Goal: Check status: Check status

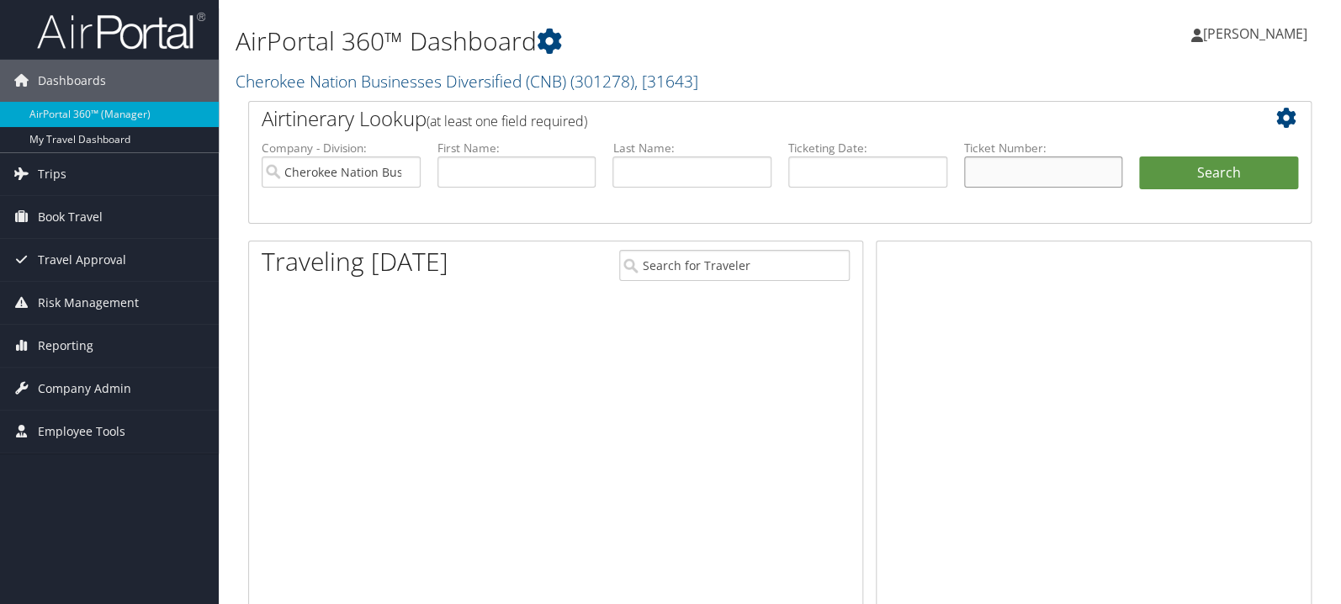
click at [989, 170] on input "text" at bounding box center [1043, 171] width 159 height 31
paste input "0067311379619"
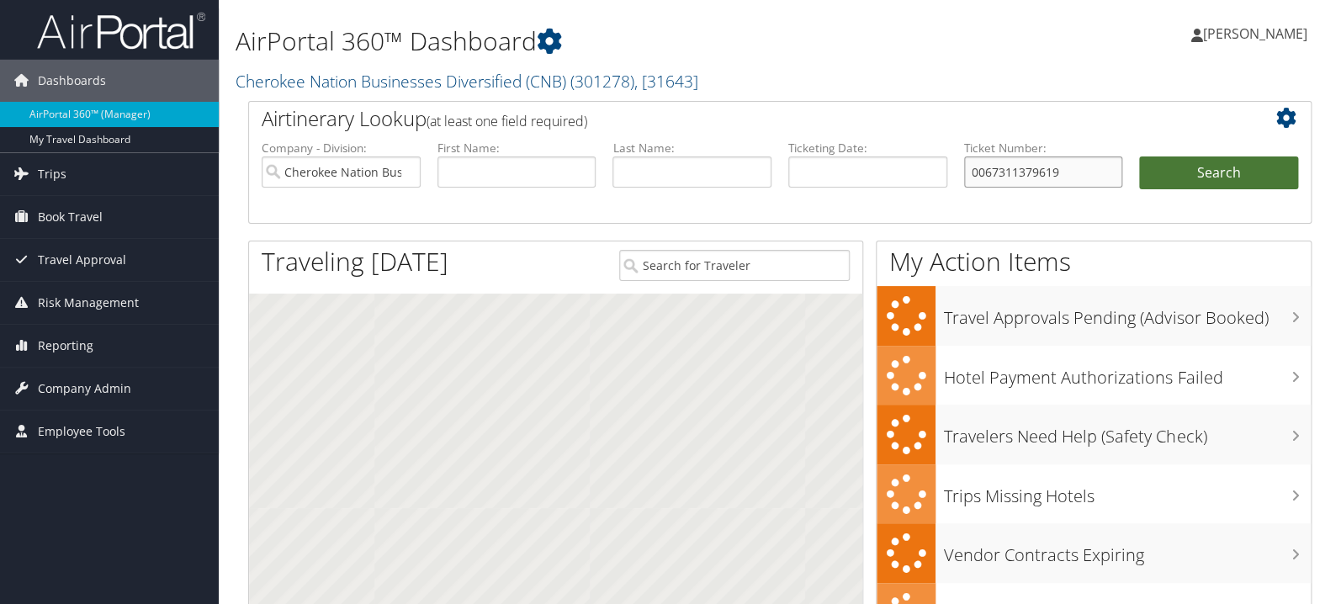
type input "0067311379619"
click at [1171, 168] on button "Search" at bounding box center [1218, 173] width 159 height 34
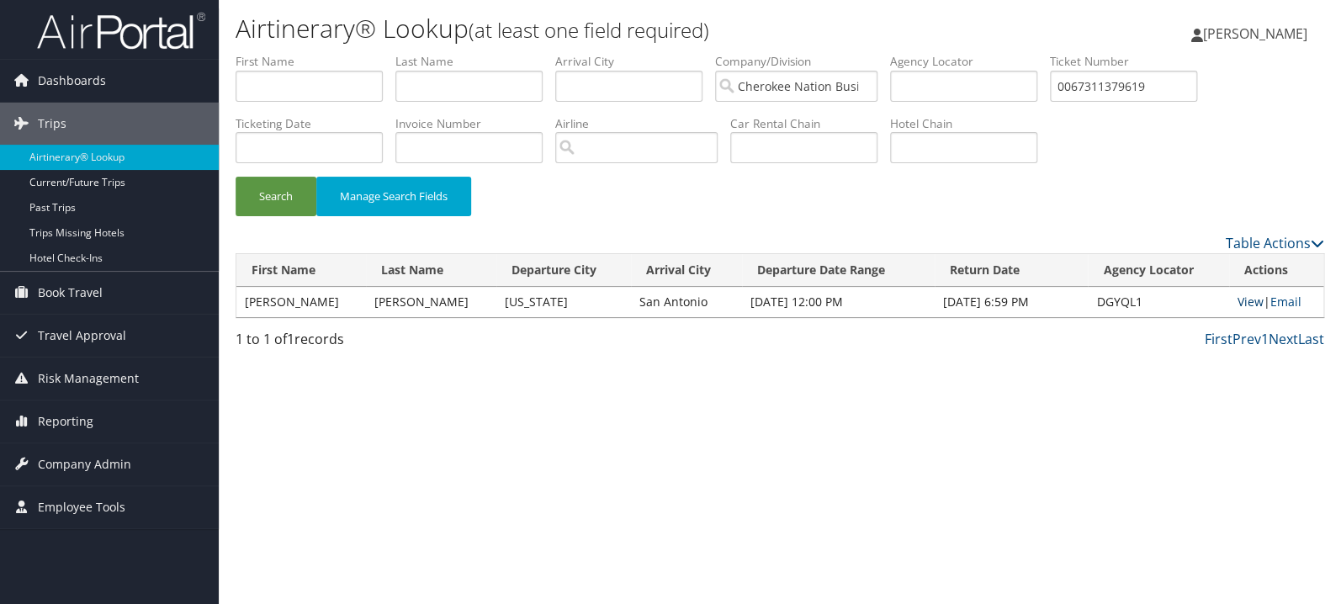
click at [1245, 303] on link "View" at bounding box center [1250, 302] width 26 height 16
click at [467, 93] on input "text" at bounding box center [468, 86] width 147 height 31
type input "boone"
click at [236, 177] on button "Search" at bounding box center [276, 197] width 81 height 40
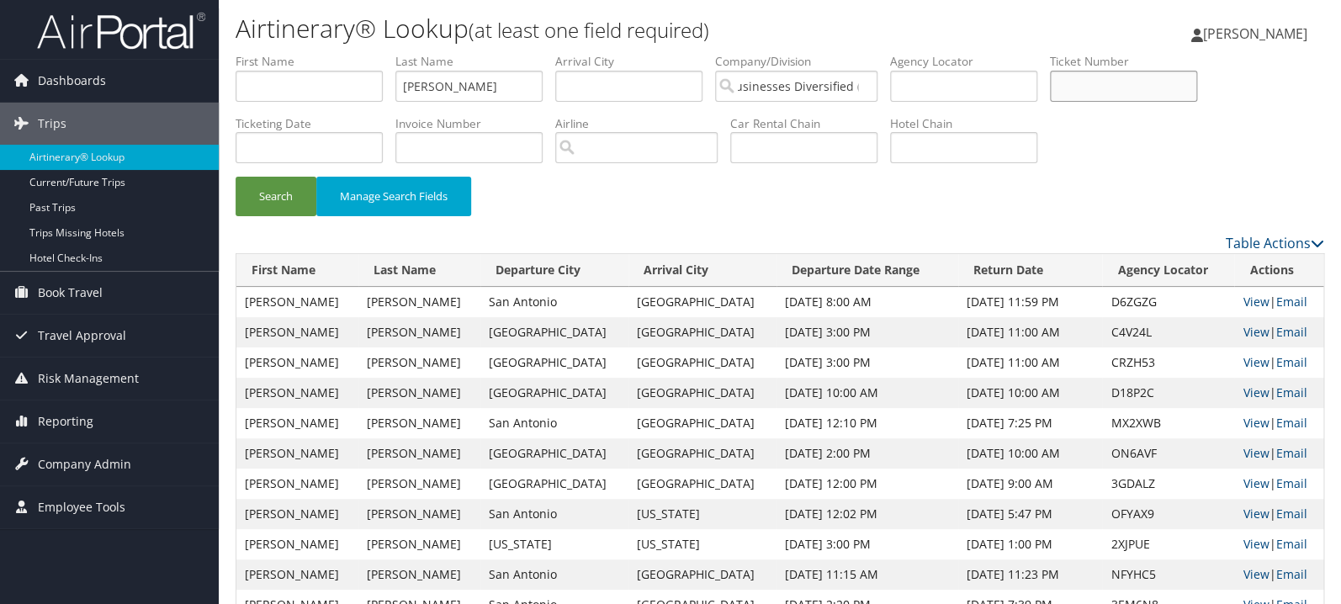
click at [1179, 82] on input "text" at bounding box center [1123, 86] width 147 height 31
paste input "0017310853968"
type input "0017310853968"
drag, startPoint x: 487, startPoint y: 98, endPoint x: 243, endPoint y: 97, distance: 243.9
click at [395, 97] on input "boone" at bounding box center [468, 86] width 147 height 31
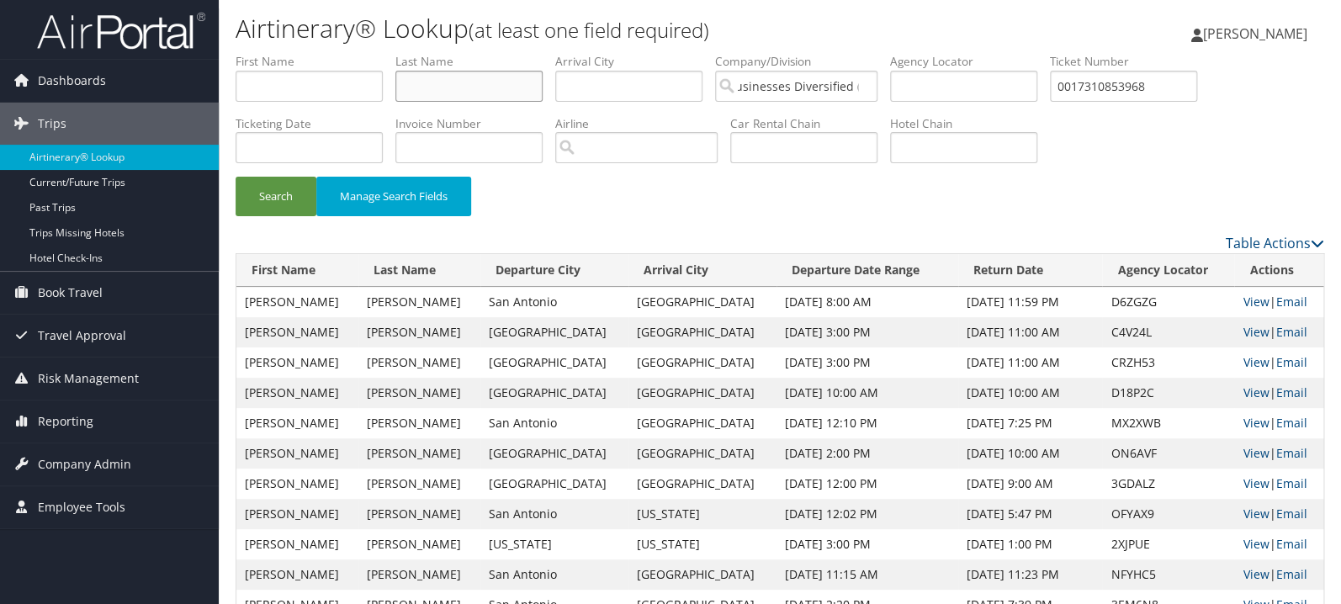
click at [236, 177] on button "Search" at bounding box center [276, 197] width 81 height 40
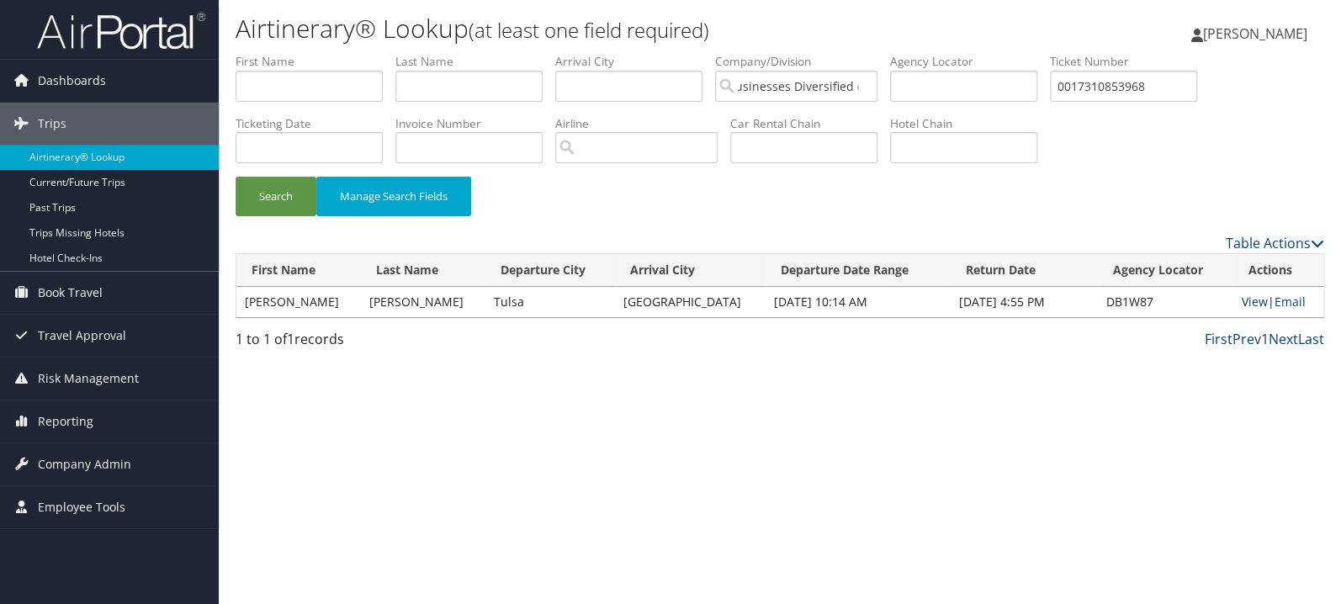
click at [1243, 305] on link "View" at bounding box center [1254, 302] width 26 height 16
click at [1143, 87] on input "0017310853968" at bounding box center [1123, 86] width 147 height 31
click at [236, 177] on button "Search" at bounding box center [276, 197] width 81 height 40
paste input "23853"
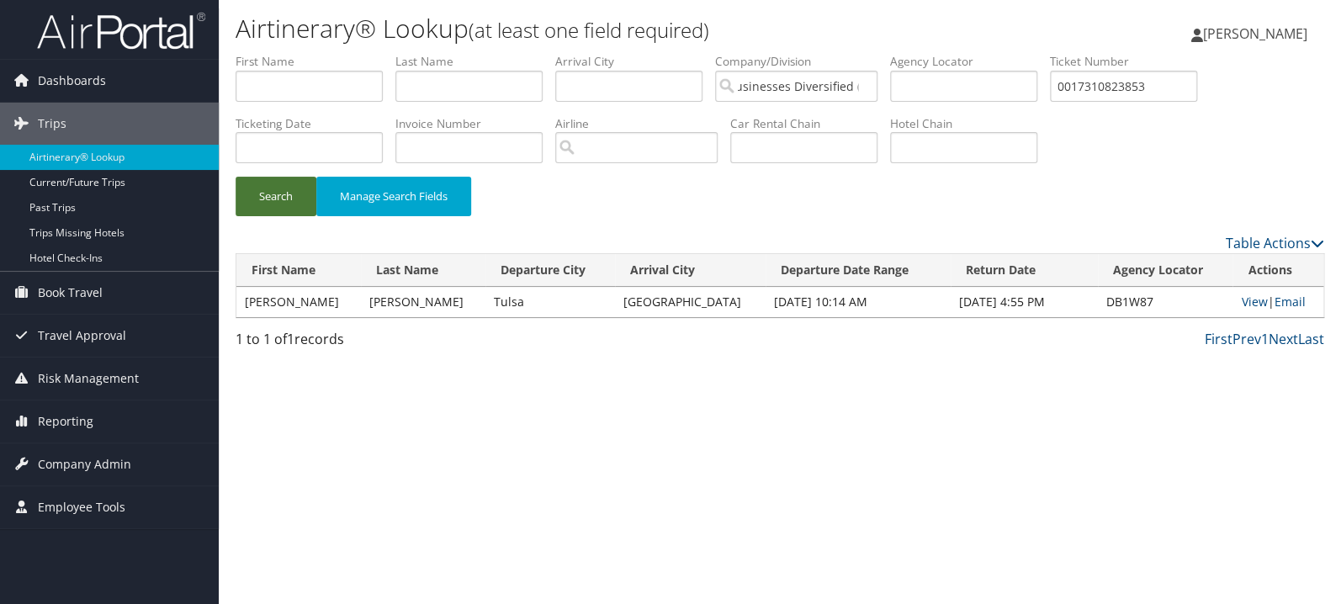
click at [278, 201] on button "Search" at bounding box center [276, 197] width 81 height 40
click at [1242, 304] on link "View" at bounding box center [1255, 302] width 26 height 16
click at [1147, 83] on input "0017310823853" at bounding box center [1123, 86] width 147 height 31
paste input "67311205329"
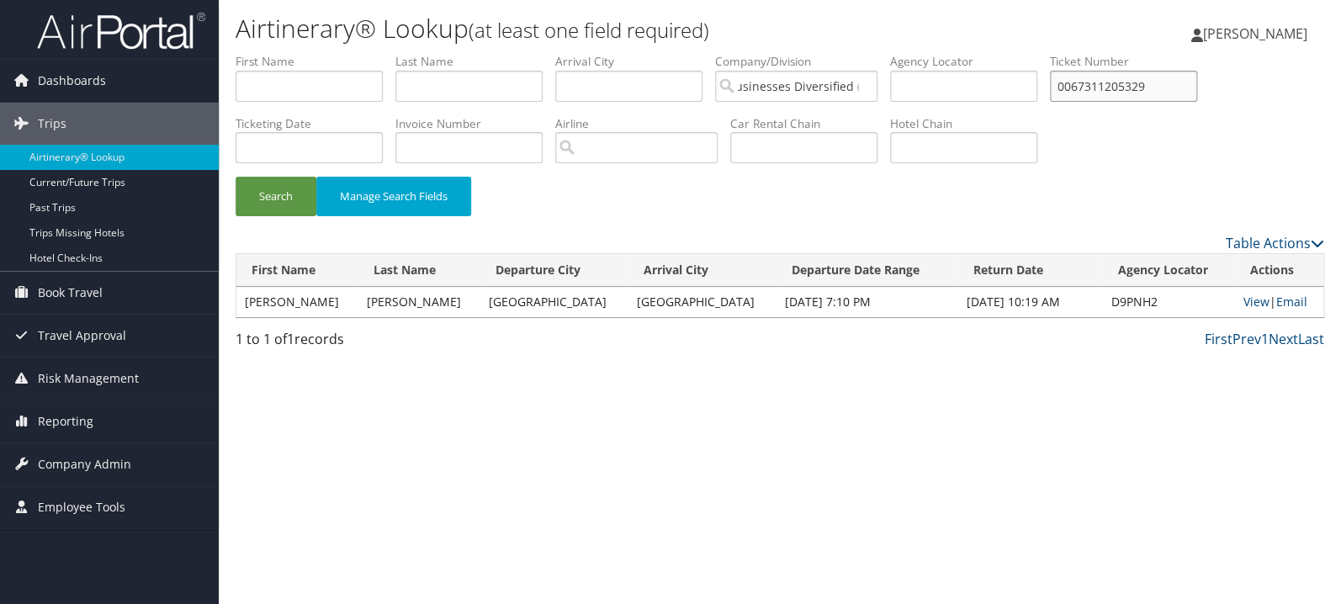
click at [236, 177] on button "Search" at bounding box center [276, 197] width 81 height 40
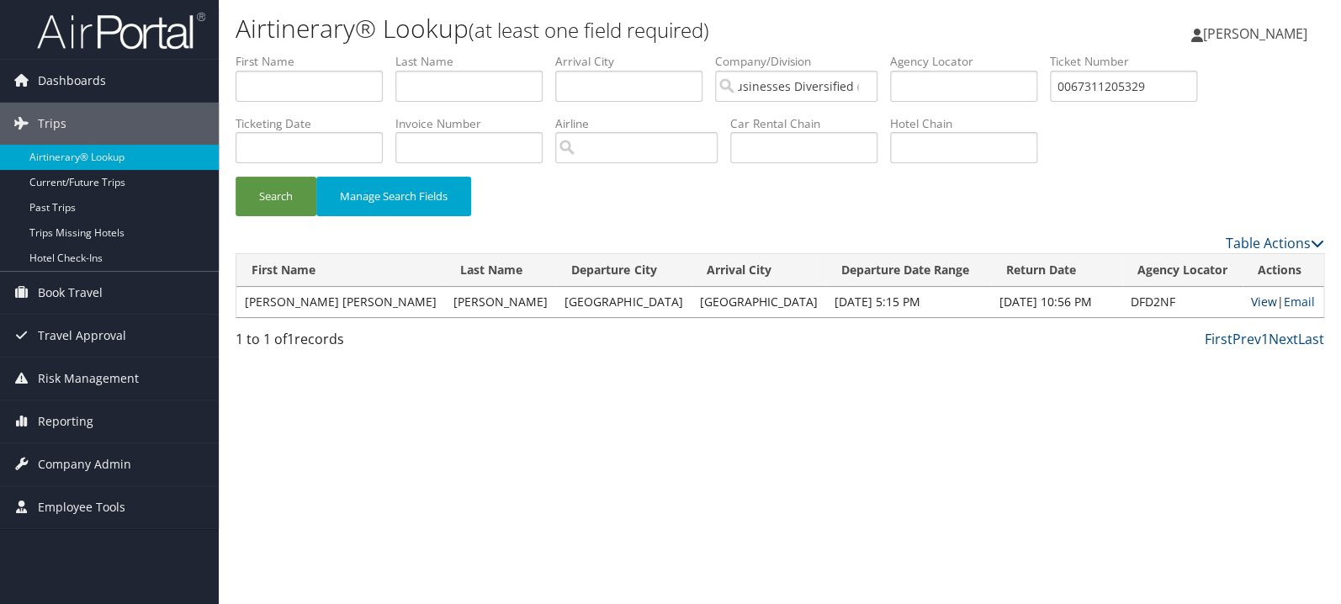
click at [1251, 299] on link "View" at bounding box center [1264, 302] width 26 height 16
click at [1194, 85] on input "0067311205329" at bounding box center [1123, 86] width 147 height 31
paste input "717311213757"
click at [236, 177] on button "Search" at bounding box center [276, 197] width 81 height 40
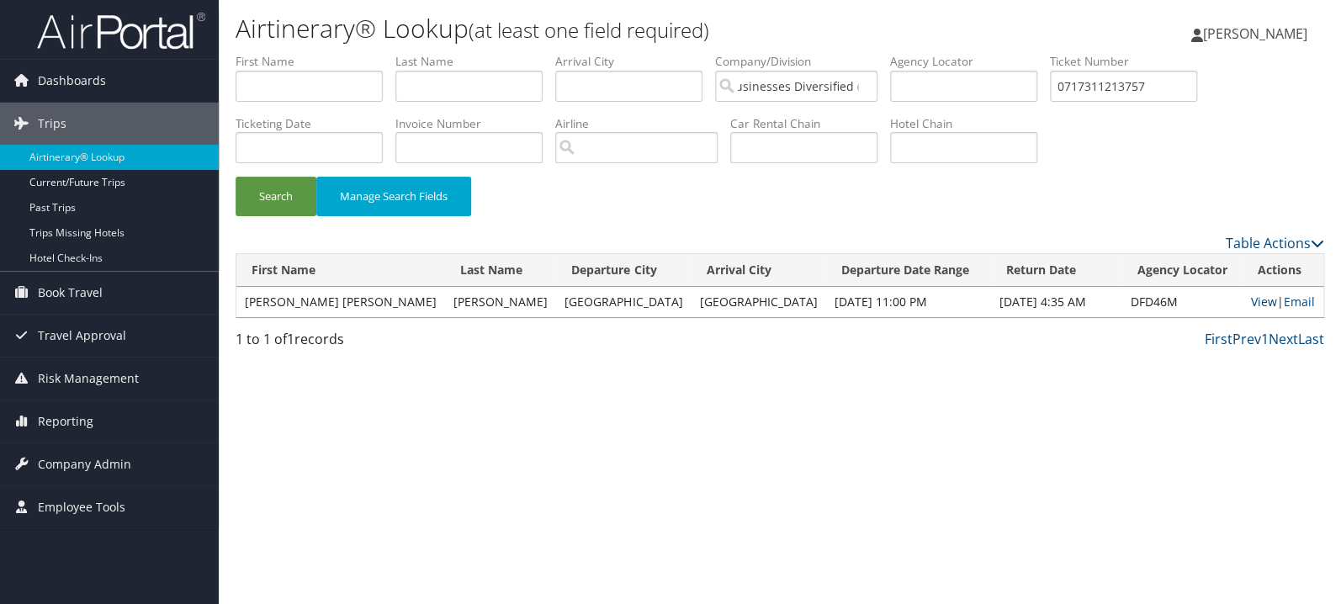
click at [1251, 303] on link "View" at bounding box center [1264, 302] width 26 height 16
click at [1152, 80] on input "0717311213757" at bounding box center [1123, 86] width 147 height 31
paste input "067311205329"
click at [236, 177] on button "Search" at bounding box center [276, 197] width 81 height 40
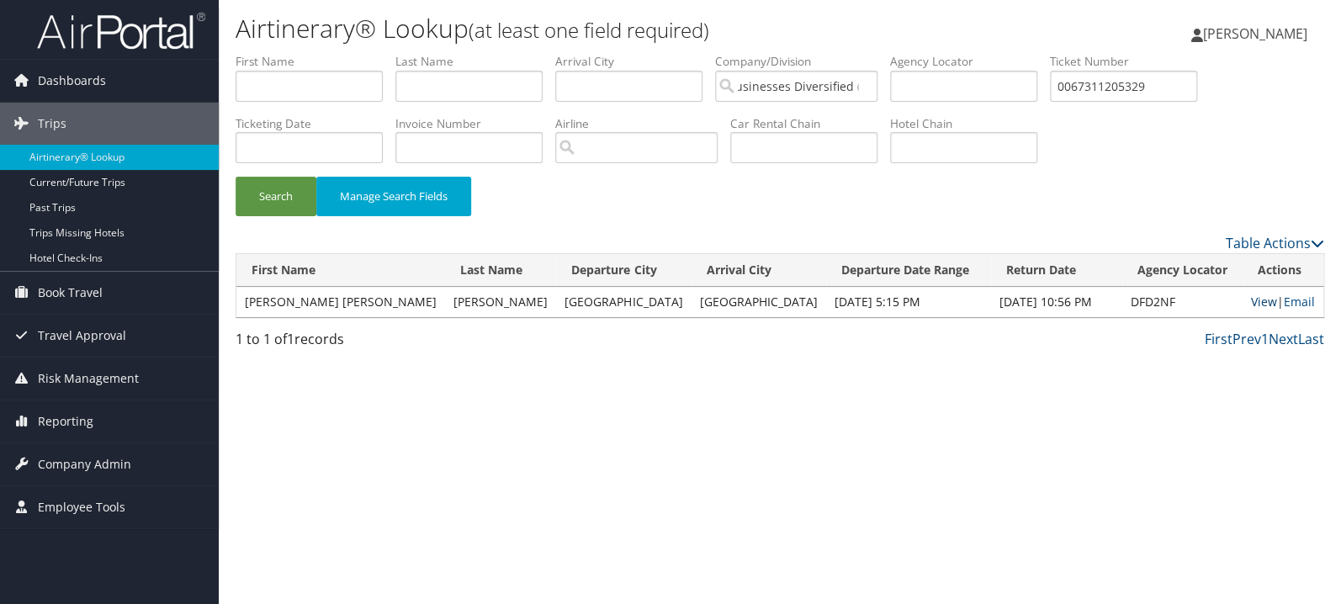
click at [1251, 300] on link "View" at bounding box center [1264, 302] width 26 height 16
click at [1197, 84] on input "0067311205329" at bounding box center [1123, 86] width 147 height 31
paste input "17311580212"
click at [236, 177] on button "Search" at bounding box center [276, 197] width 81 height 40
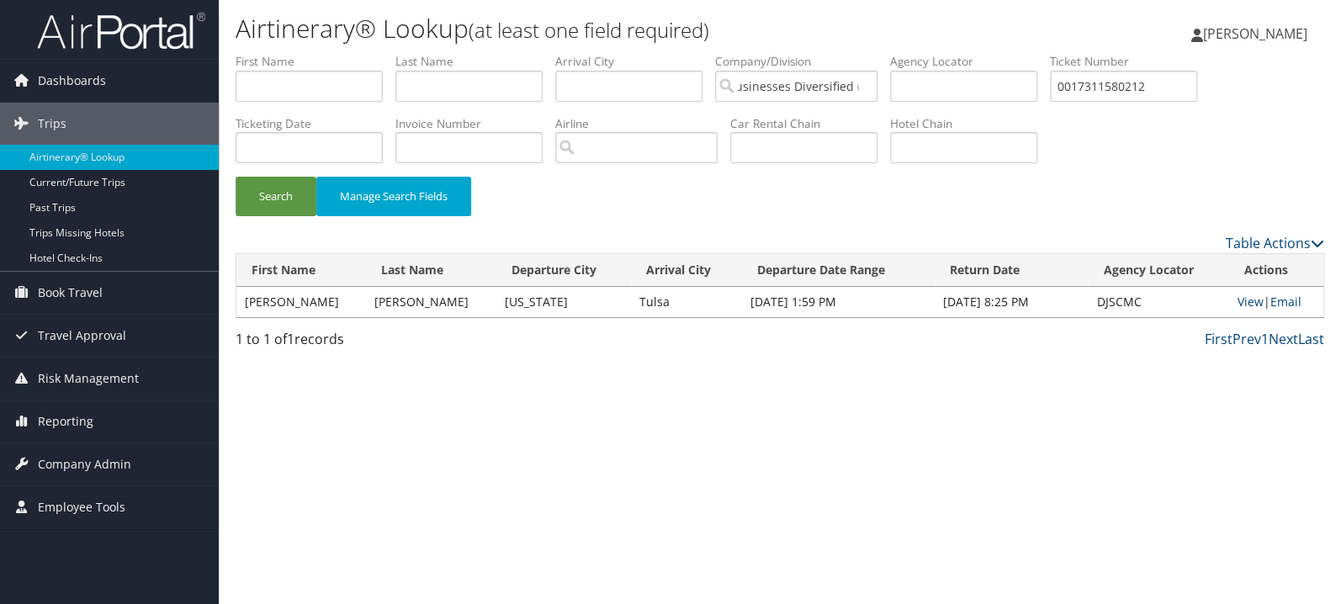
click at [1258, 298] on td "View | Email" at bounding box center [1276, 302] width 94 height 30
click at [1237, 295] on link "View" at bounding box center [1250, 302] width 26 height 16
click at [1163, 96] on input "0017311580212" at bounding box center [1123, 86] width 147 height 31
paste input "525"
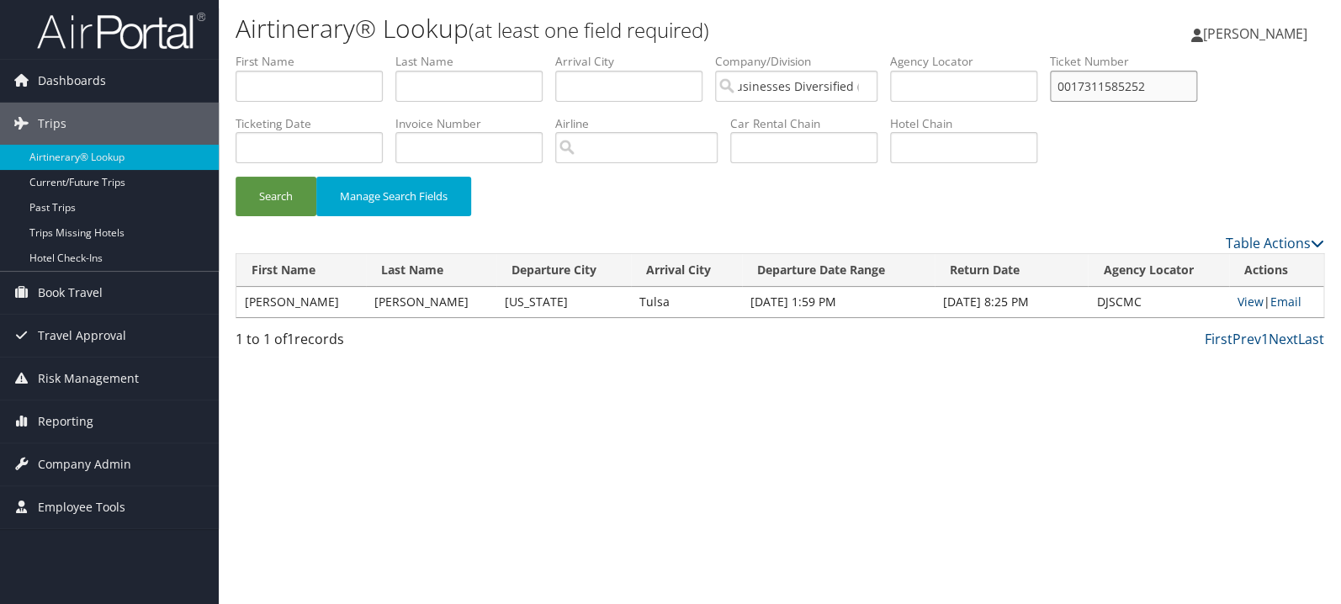
type input "0017311585252"
click at [236, 177] on button "Search" at bounding box center [276, 197] width 81 height 40
click at [1242, 299] on link "View" at bounding box center [1250, 302] width 26 height 16
click at [460, 88] on input "text" at bounding box center [468, 86] width 147 height 31
type input "maggay"
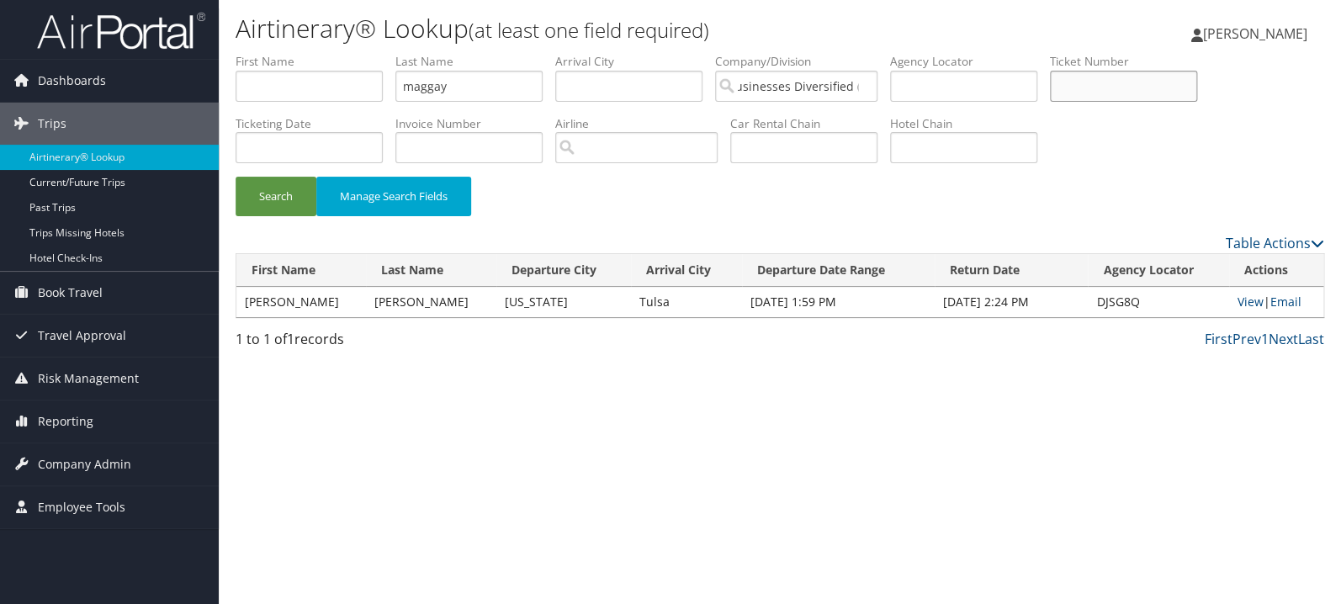
click at [236, 177] on button "Search" at bounding box center [276, 197] width 81 height 40
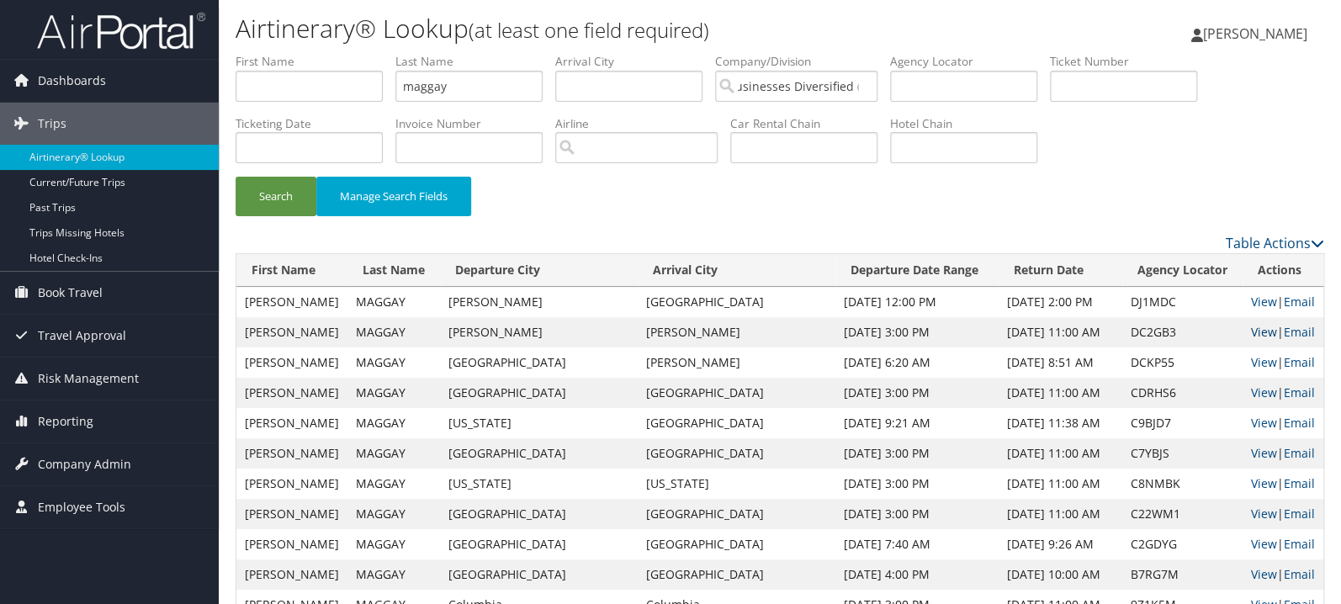
click at [1251, 335] on link "View" at bounding box center [1264, 332] width 26 height 16
click at [1251, 309] on link "View" at bounding box center [1264, 302] width 26 height 16
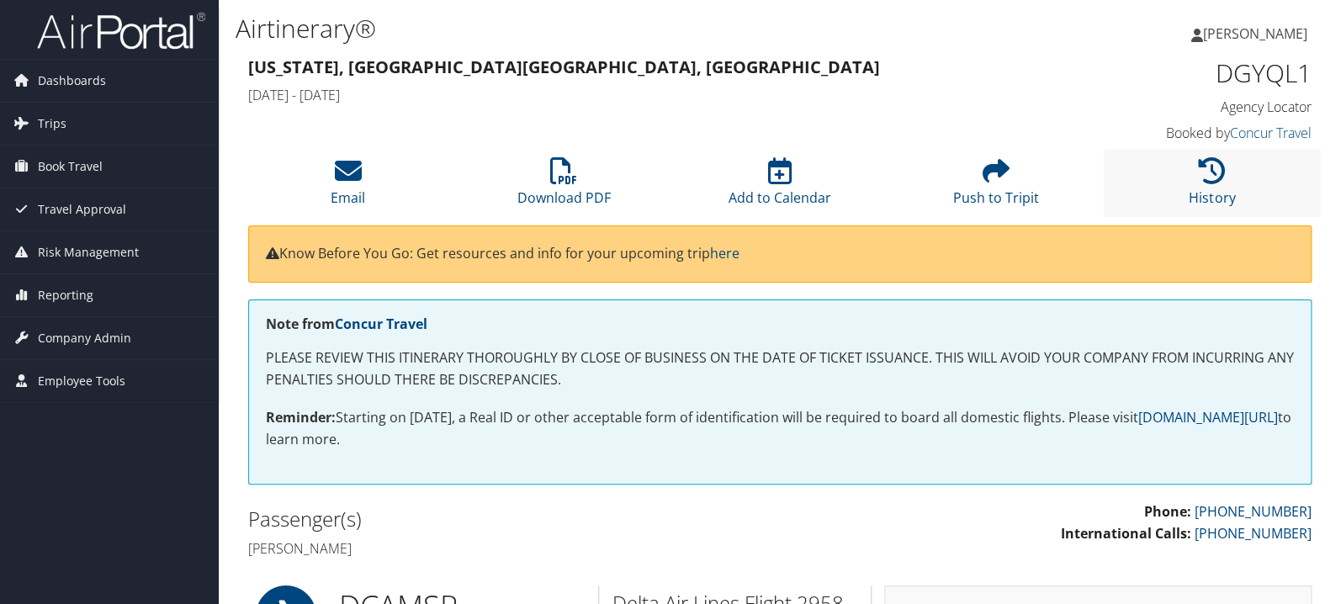
click at [1224, 185] on li "History" at bounding box center [1212, 183] width 216 height 68
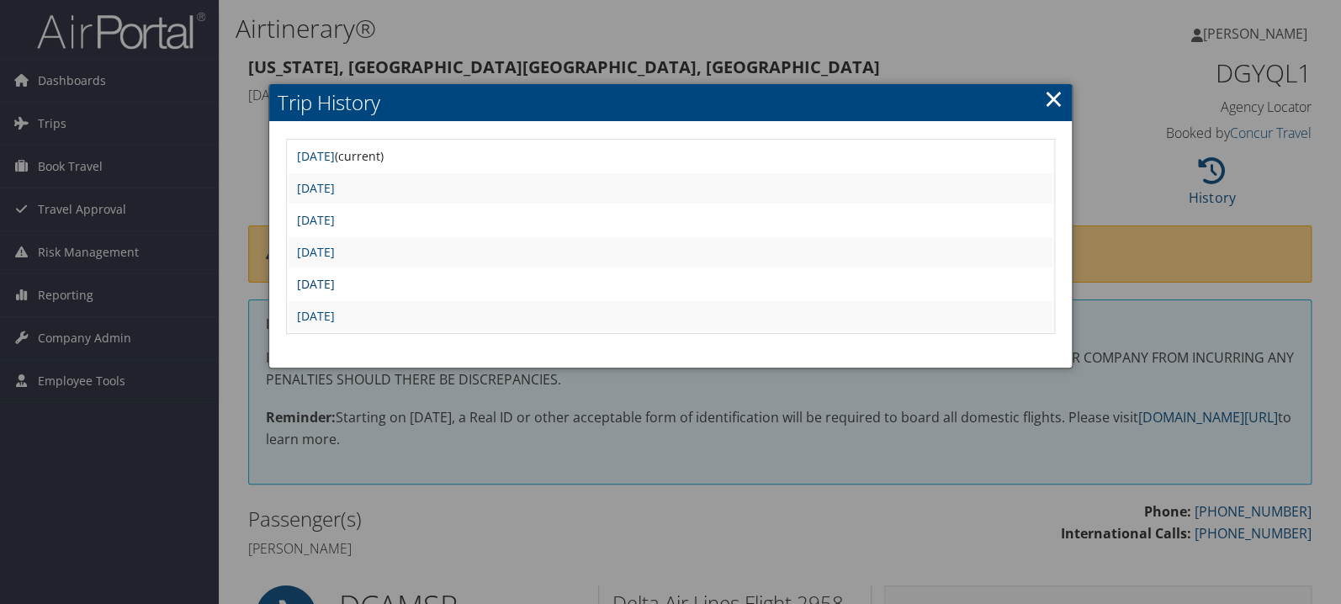
click at [335, 279] on link "Fri Sep 19 14:51:57 MDT 2025" at bounding box center [316, 284] width 38 height 16
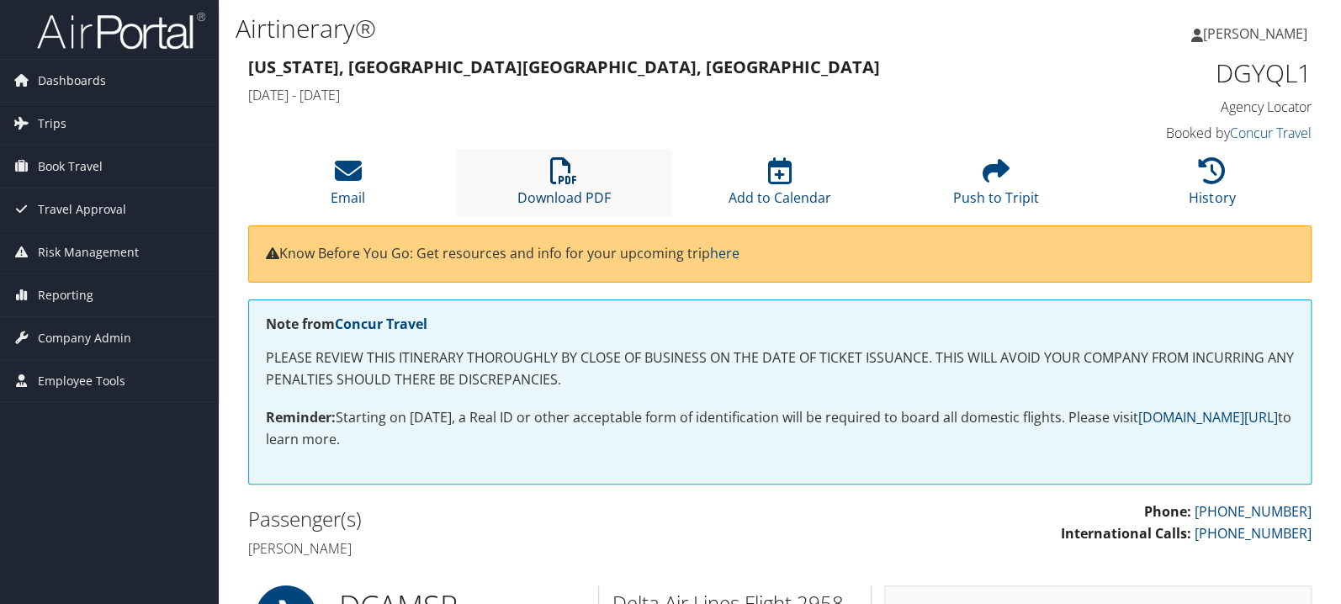
click at [559, 183] on icon at bounding box center [563, 170] width 27 height 27
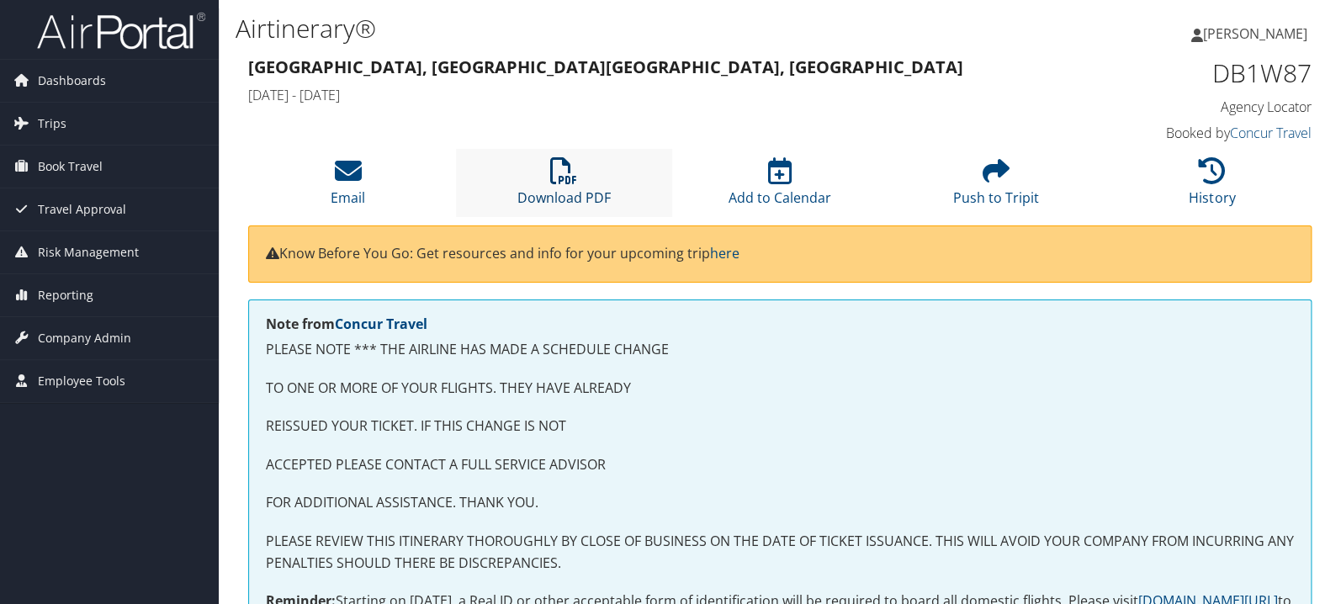
click at [564, 183] on icon at bounding box center [563, 170] width 27 height 27
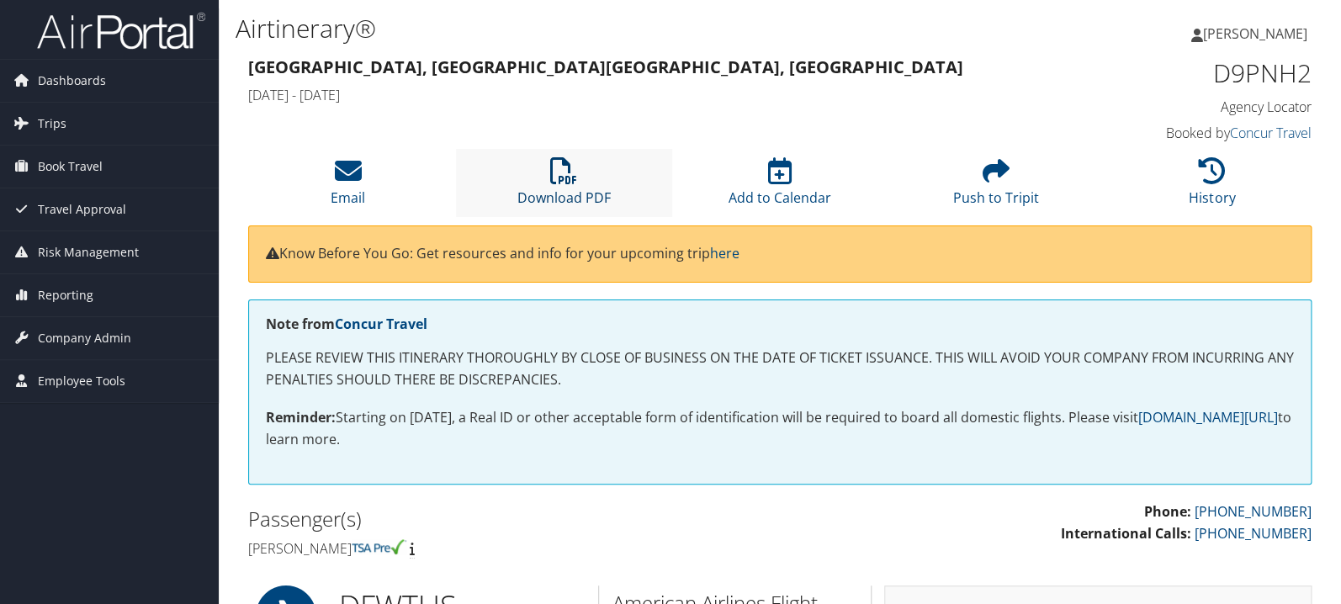
drag, startPoint x: 570, startPoint y: 164, endPoint x: 540, endPoint y: 155, distance: 31.7
click at [571, 165] on icon at bounding box center [563, 170] width 27 height 27
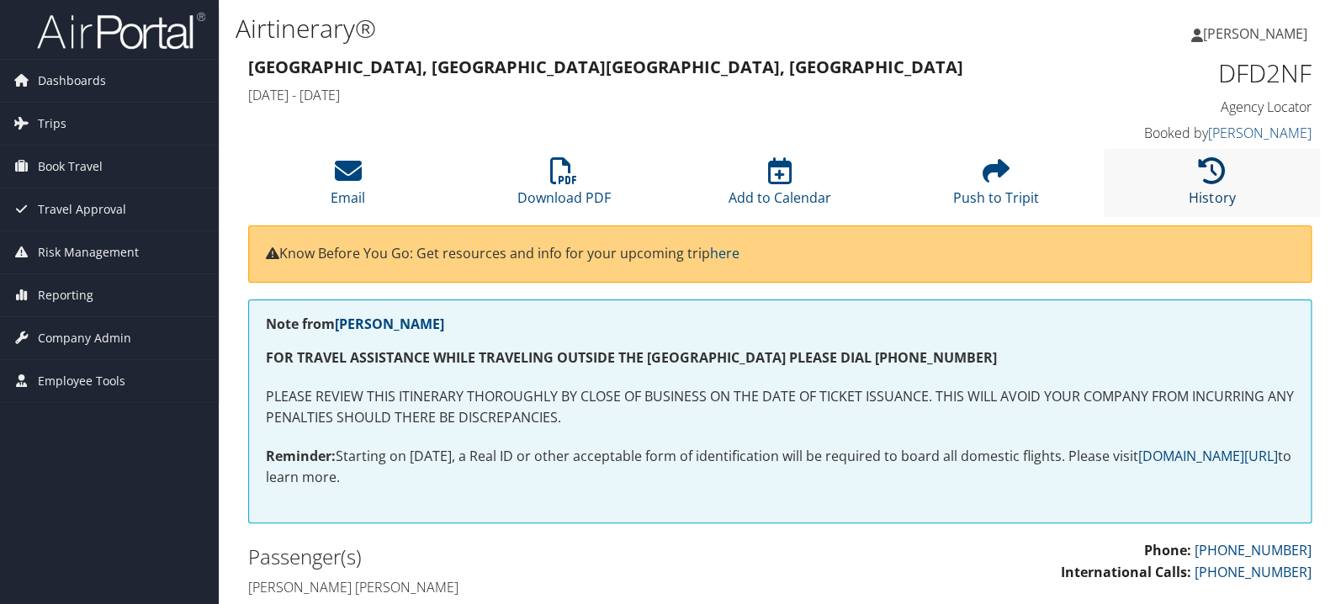
click at [1219, 172] on icon at bounding box center [1212, 170] width 27 height 27
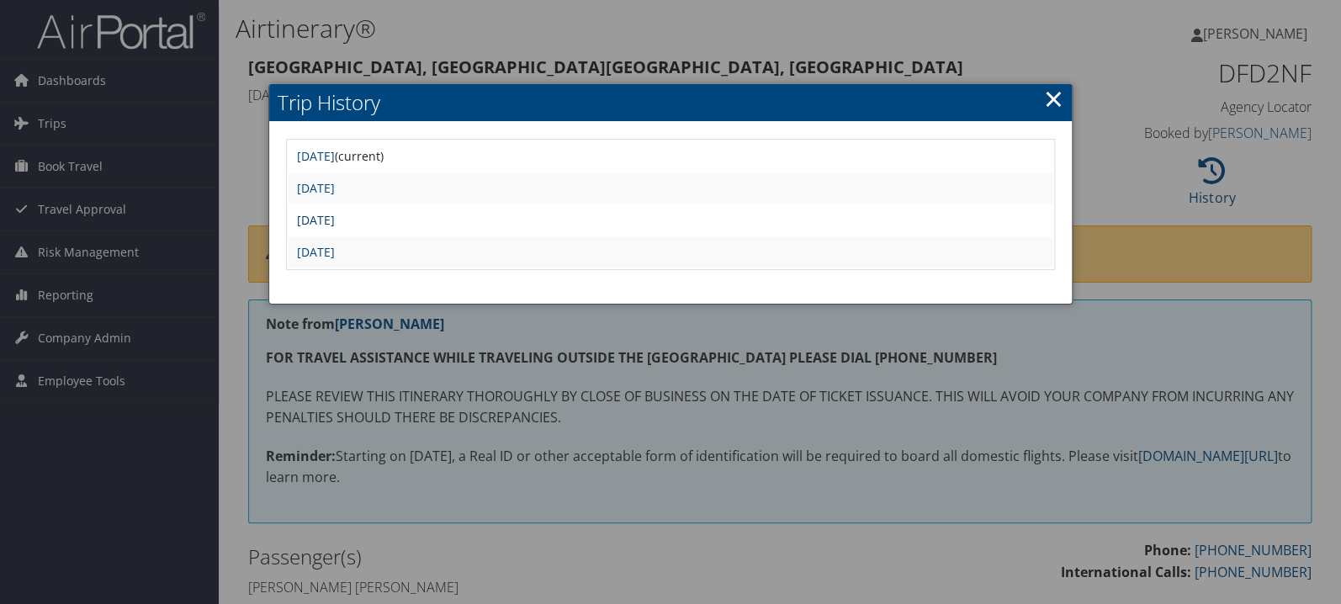
click at [335, 214] on link "Mon Sep 15 08:22:51 MDT 2025" at bounding box center [316, 220] width 38 height 16
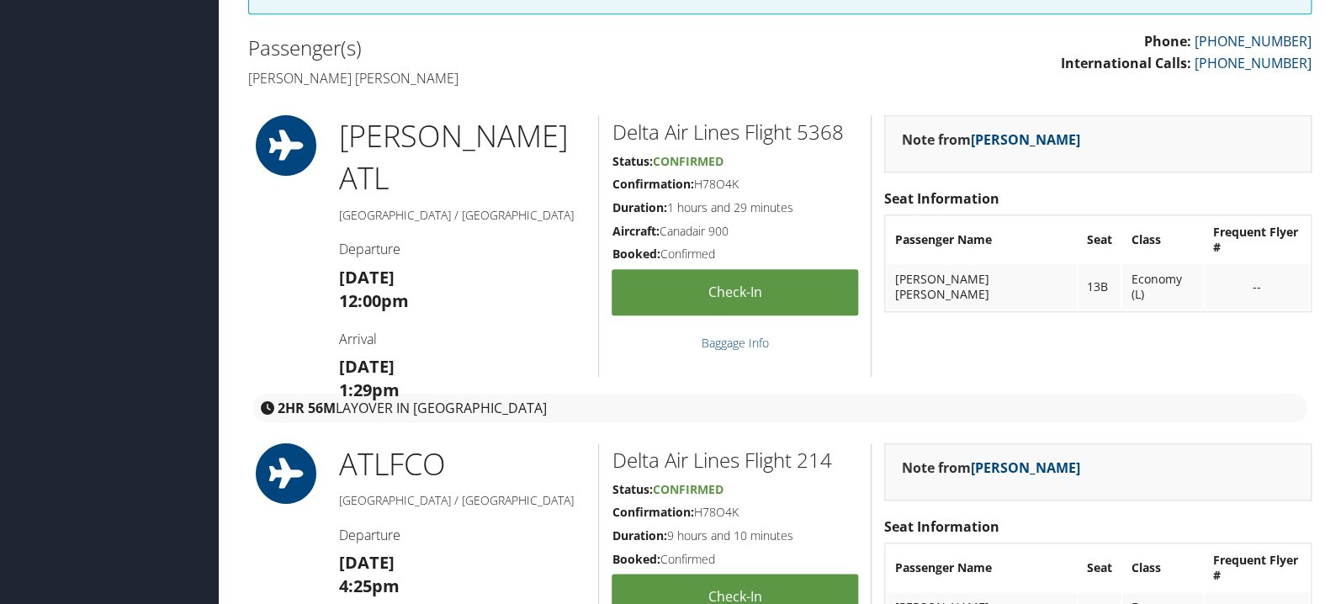
scroll to position [268, 0]
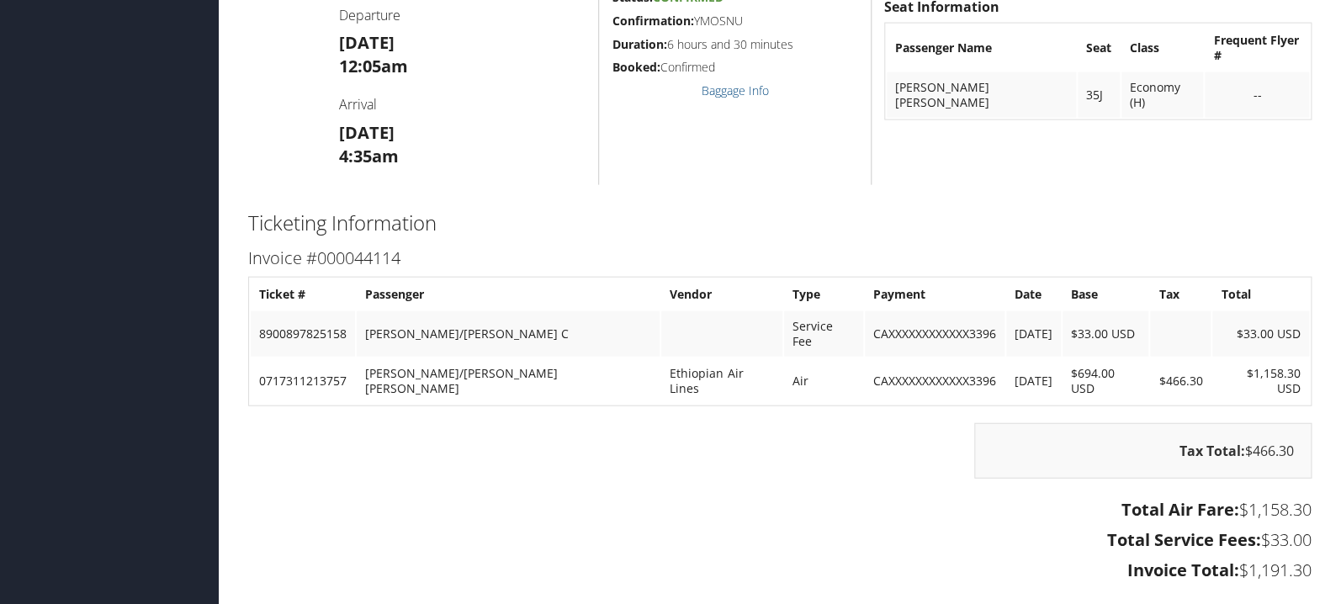
scroll to position [1694, 0]
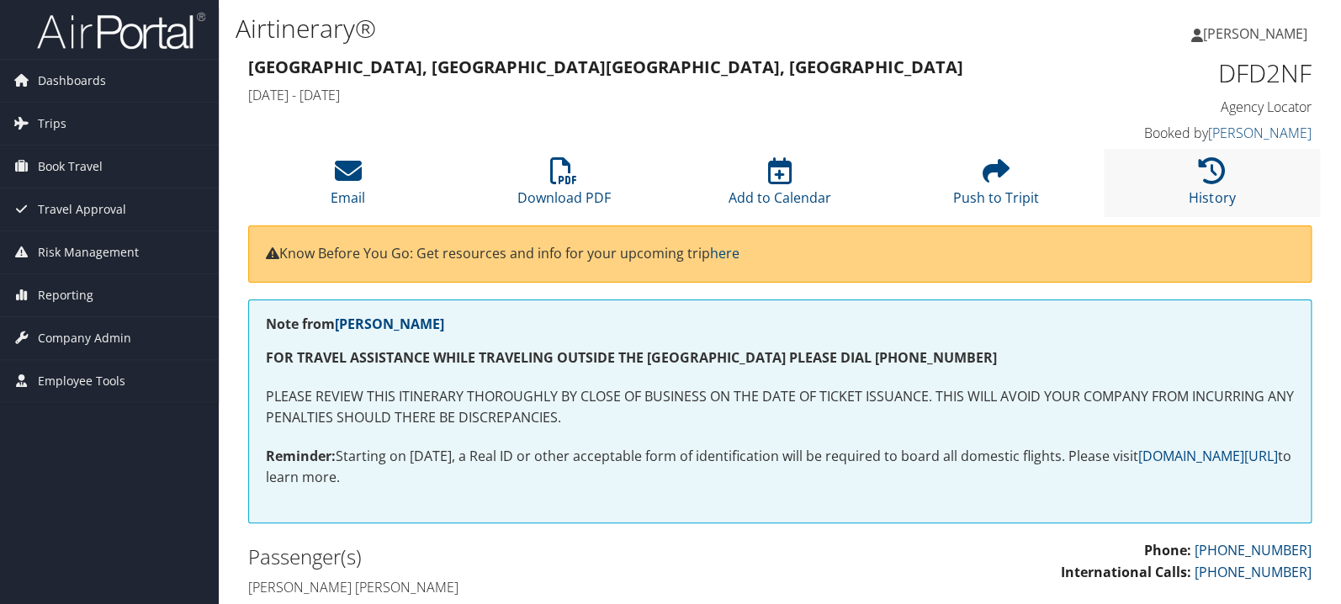
click at [1196, 182] on li "History" at bounding box center [1212, 183] width 216 height 68
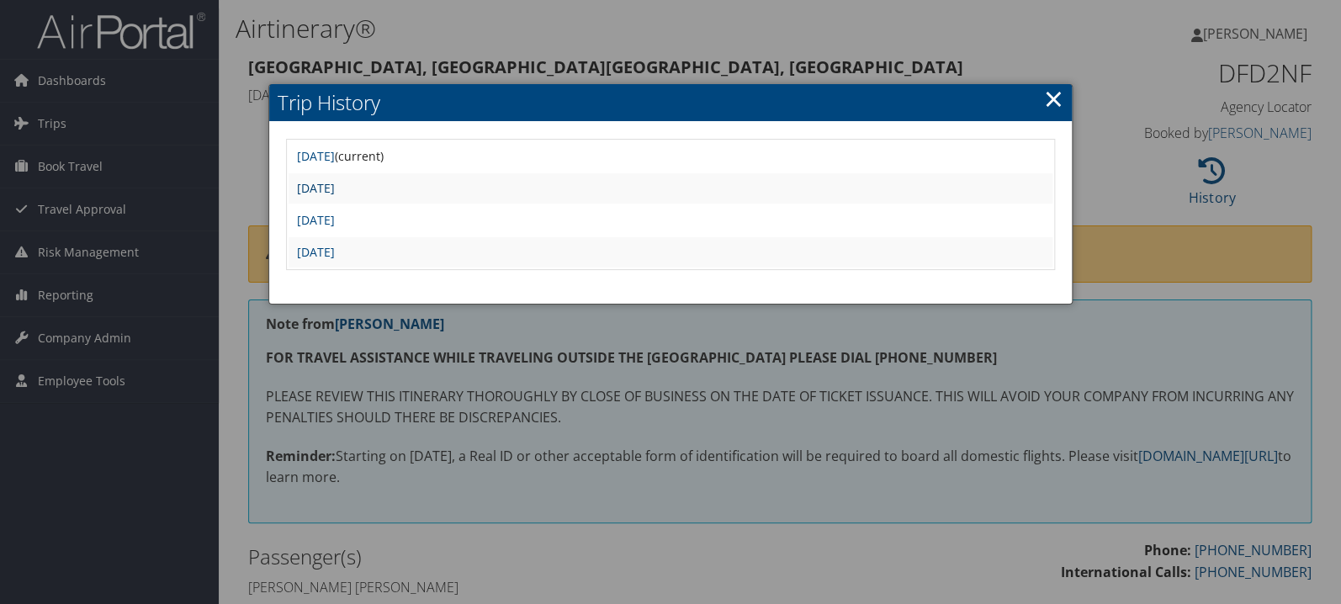
click at [335, 191] on link "[DATE]" at bounding box center [316, 188] width 38 height 16
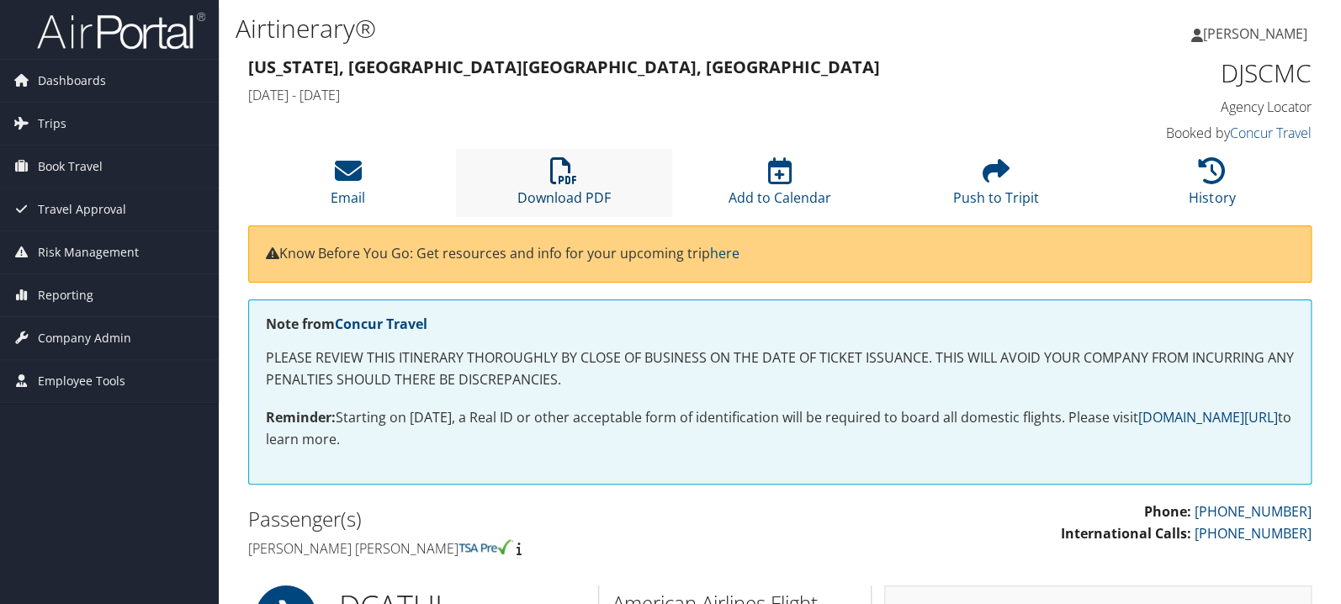
drag, startPoint x: 570, startPoint y: 181, endPoint x: 506, endPoint y: 156, distance: 69.2
click at [570, 182] on icon at bounding box center [563, 170] width 27 height 27
click at [1210, 193] on link "History" at bounding box center [1212, 187] width 46 height 40
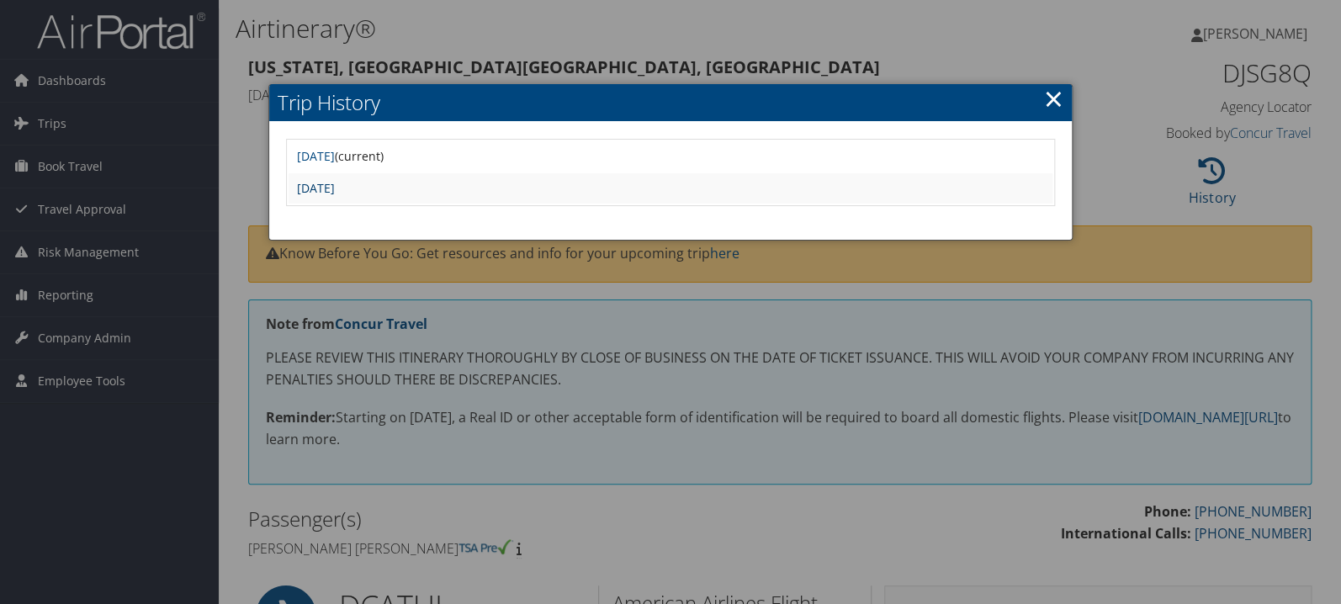
click at [335, 185] on link "Thu Sep 25 16:18:25 MDT 2025" at bounding box center [316, 188] width 38 height 16
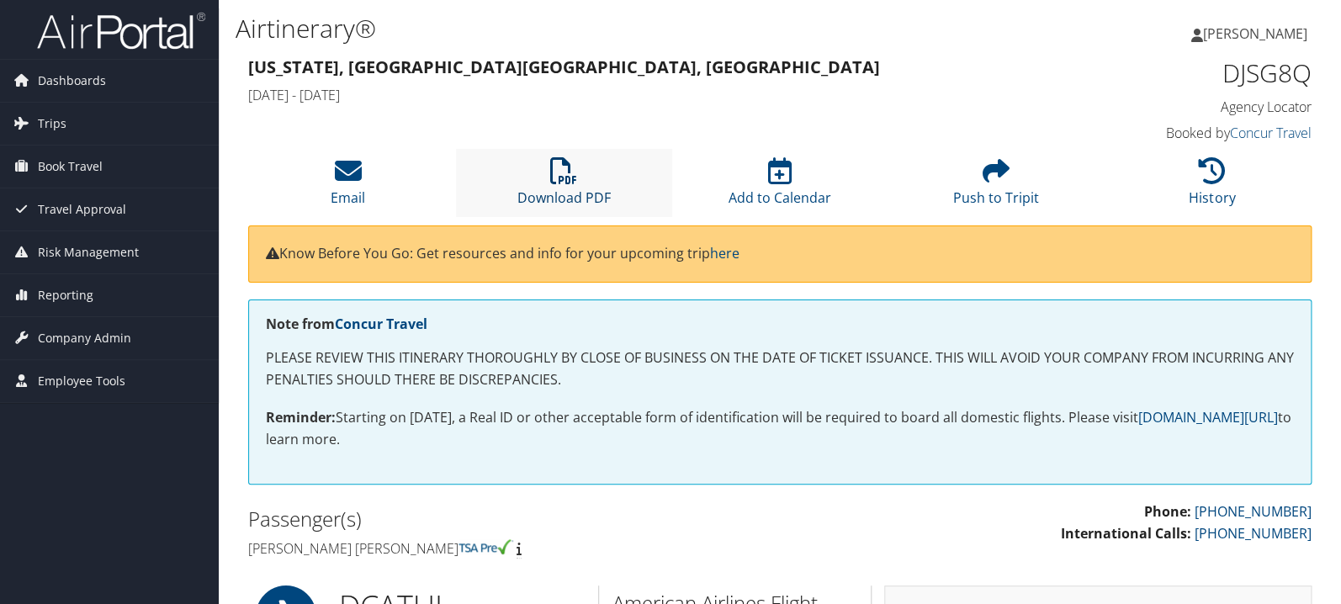
click at [560, 177] on icon at bounding box center [563, 170] width 27 height 27
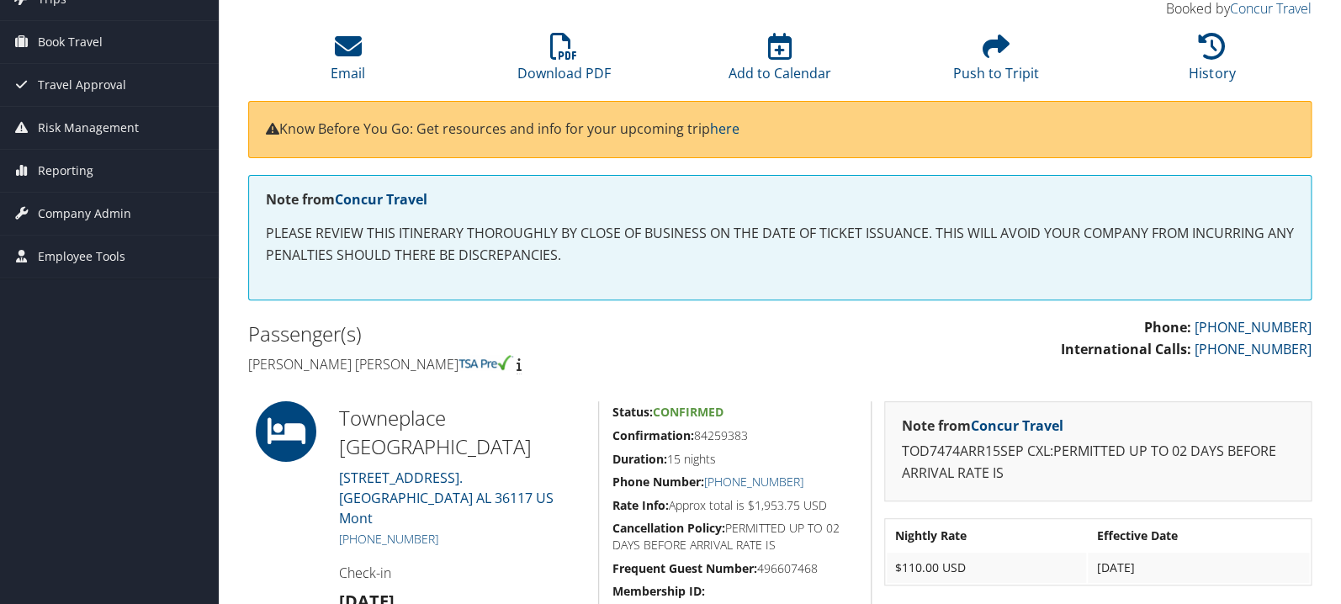
scroll to position [114, 0]
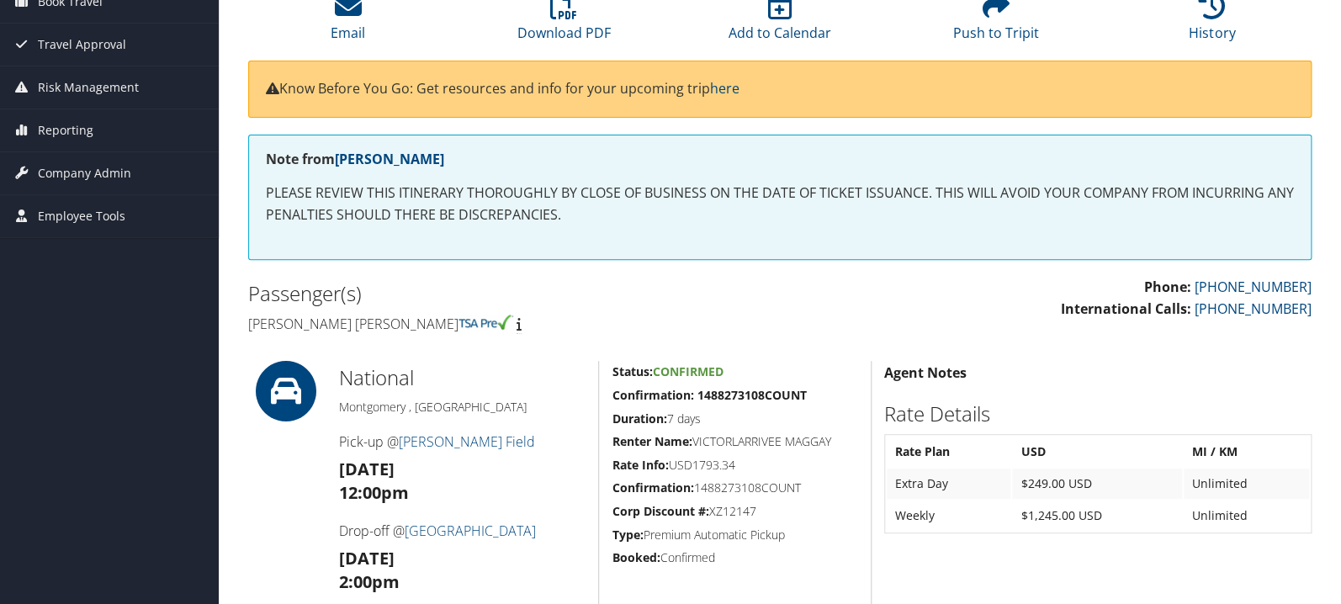
scroll to position [122, 0]
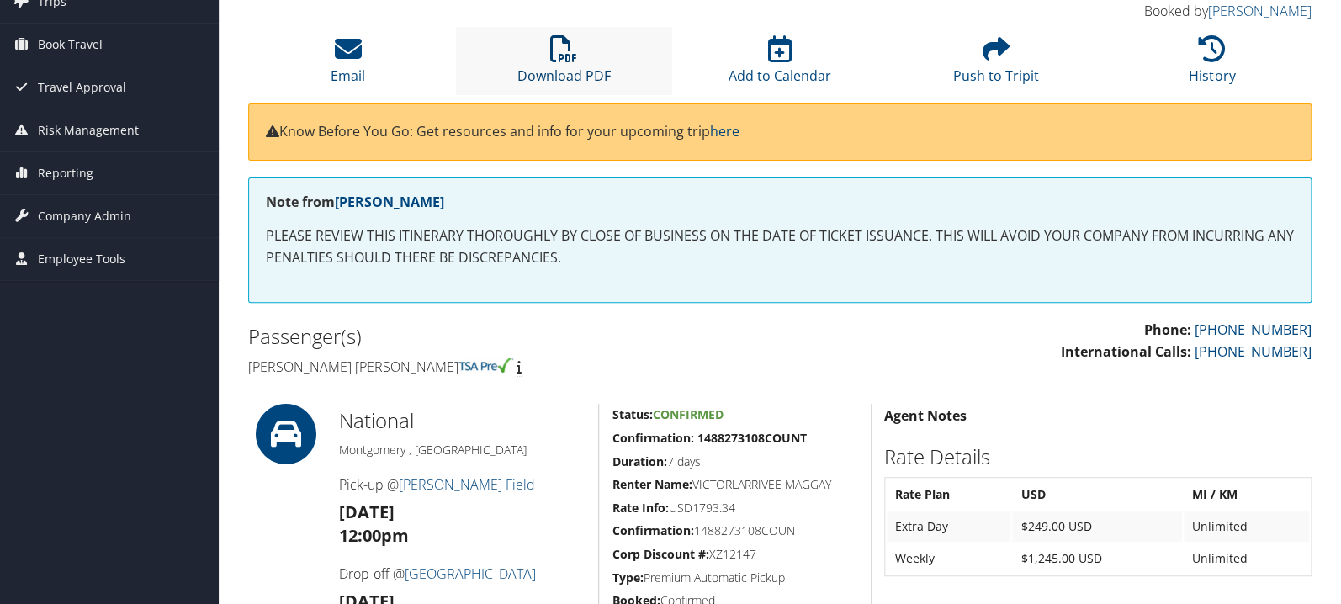
click at [562, 60] on icon at bounding box center [563, 48] width 27 height 27
